Goal: Information Seeking & Learning: Learn about a topic

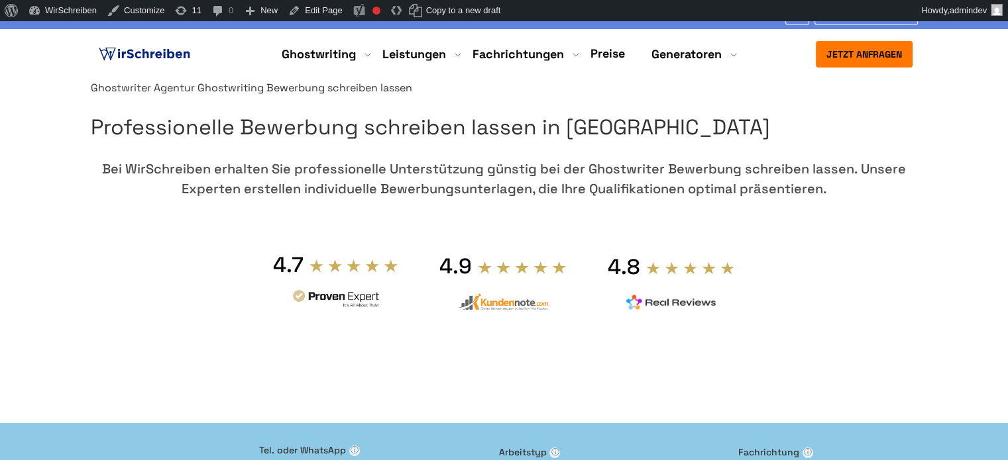
drag, startPoint x: 714, startPoint y: 188, endPoint x: 621, endPoint y: 231, distance: 102.9
click at [621, 144] on h1 "Professionelle Bewerbung schreiben lassen in [GEOGRAPHIC_DATA]" at bounding box center [504, 128] width 827 height 34
copy h1 "schreiben lassen"
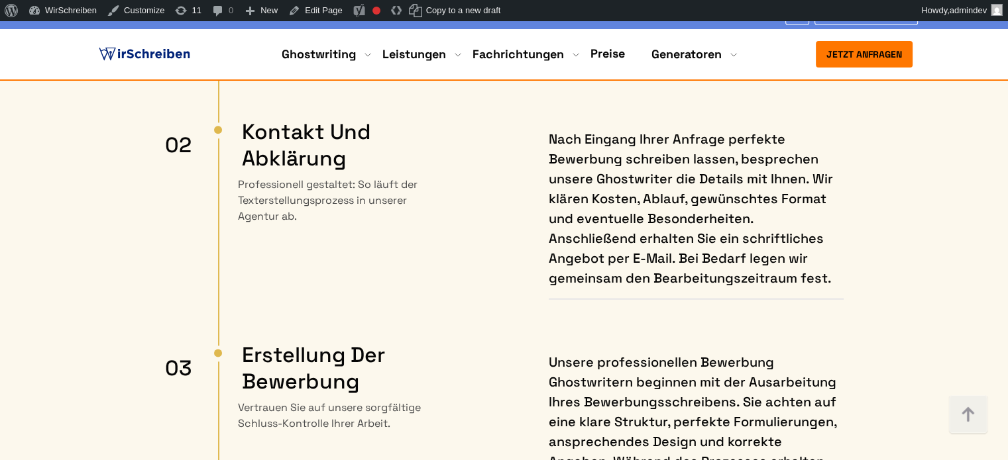
scroll to position [6361, 0]
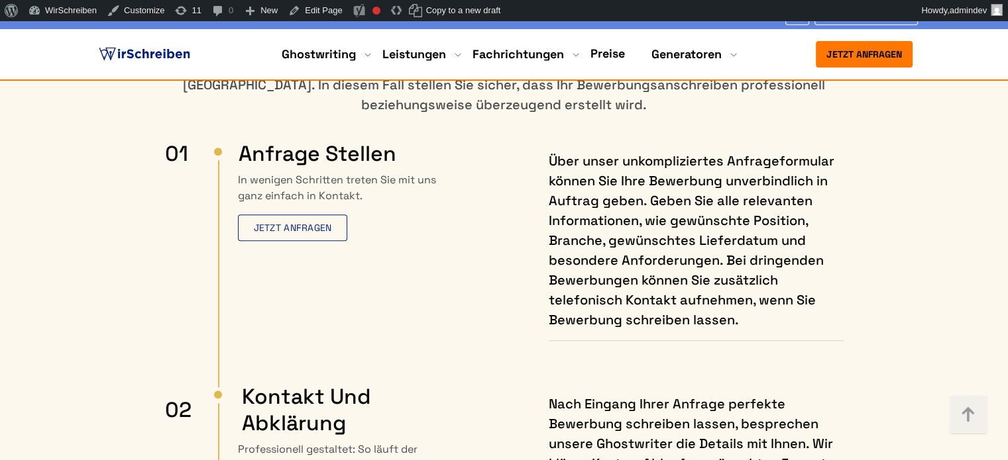
copy p "Bachelorarbeit"
drag, startPoint x: 146, startPoint y: 193, endPoint x: 232, endPoint y: 195, distance: 85.5
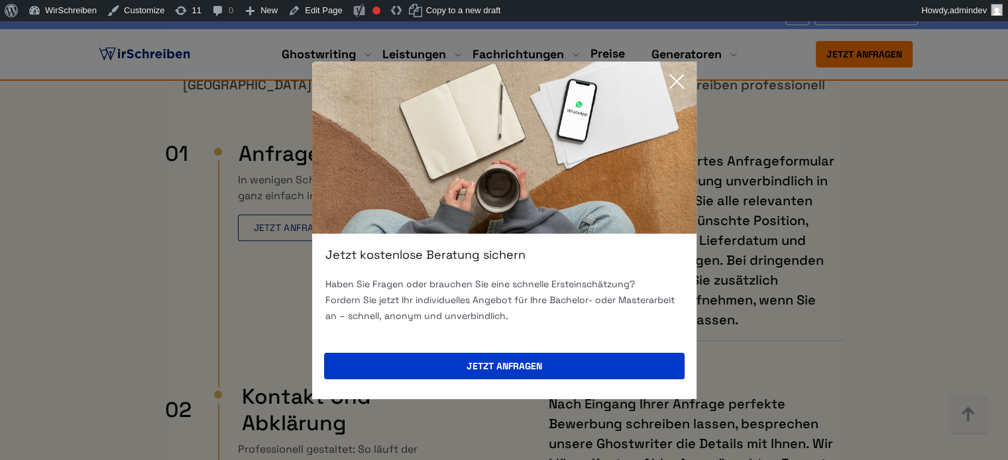
drag, startPoint x: 344, startPoint y: 39, endPoint x: 335, endPoint y: 45, distance: 10.5
click at [344, 39] on div "Jetzt kostenlose Beratung sichern Haben Sie Fragen oder brauchen Sie eine schne…" at bounding box center [504, 230] width 1008 height 460
